Goal: Navigation & Orientation: Find specific page/section

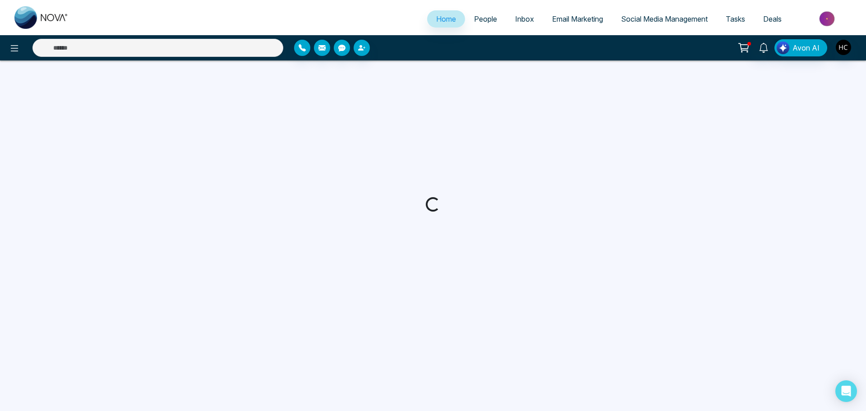
select select "*"
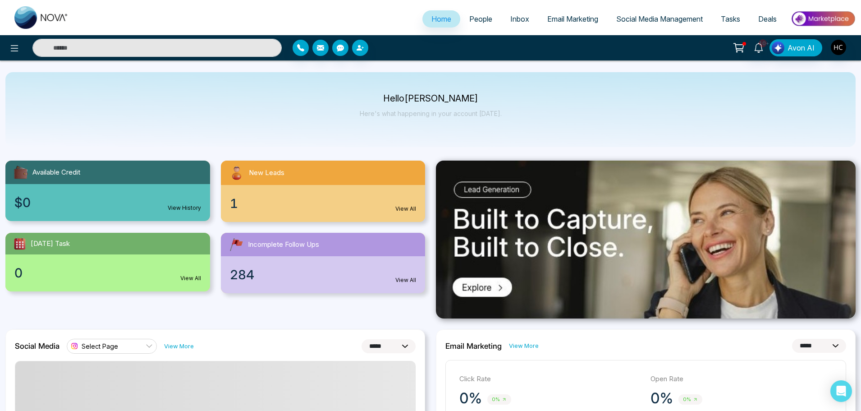
click at [470, 27] on link "People" at bounding box center [480, 18] width 41 height 17
